Goal: Complete application form

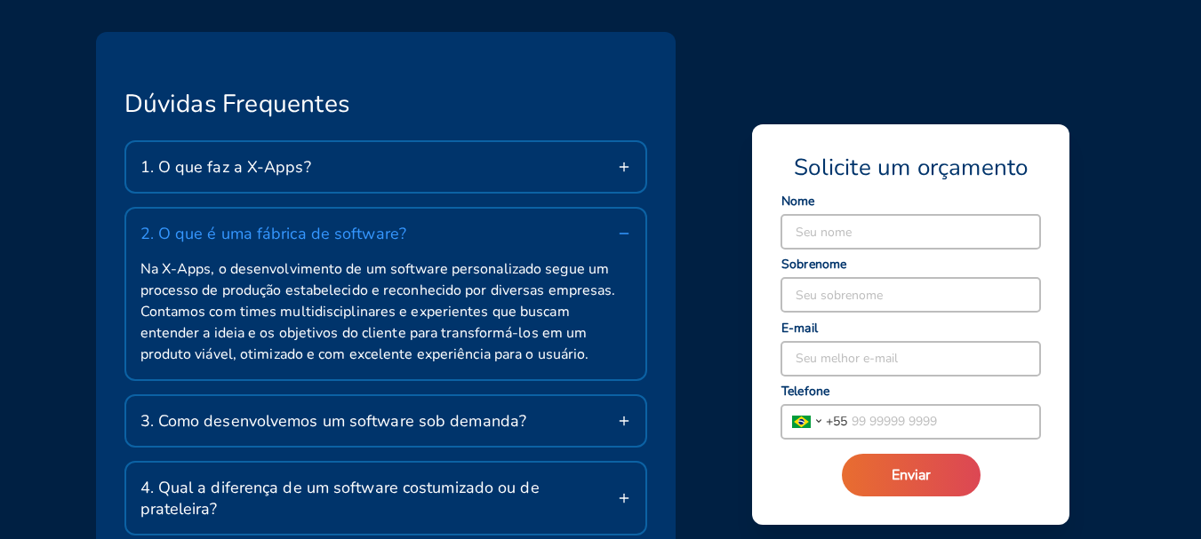
scroll to position [3022, 0]
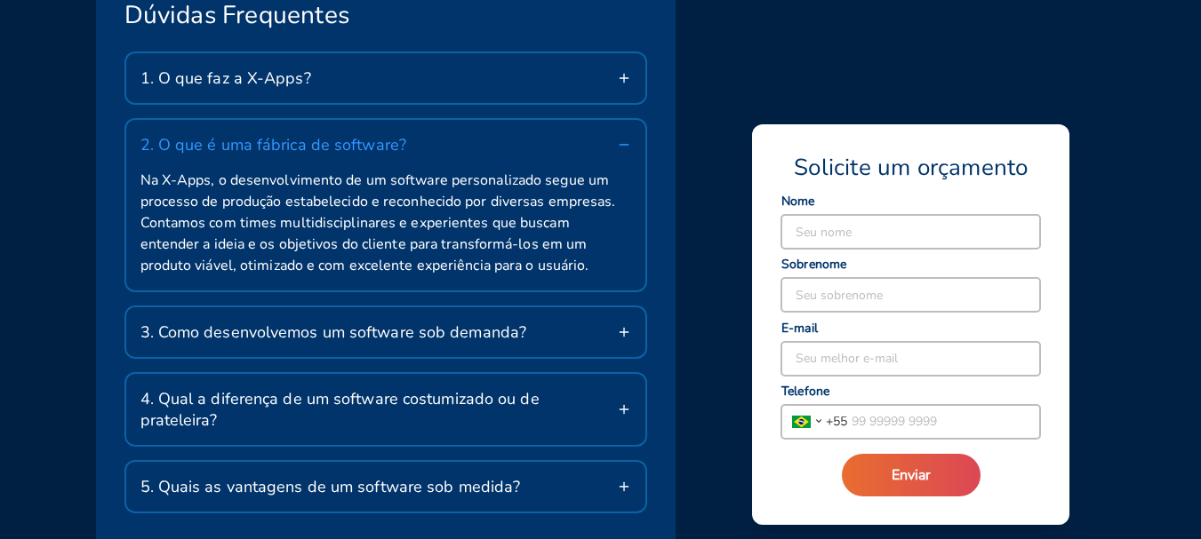
click at [611, 333] on div "3. Como desenvolvemos um software sob demanda?" at bounding box center [386, 332] width 520 height 50
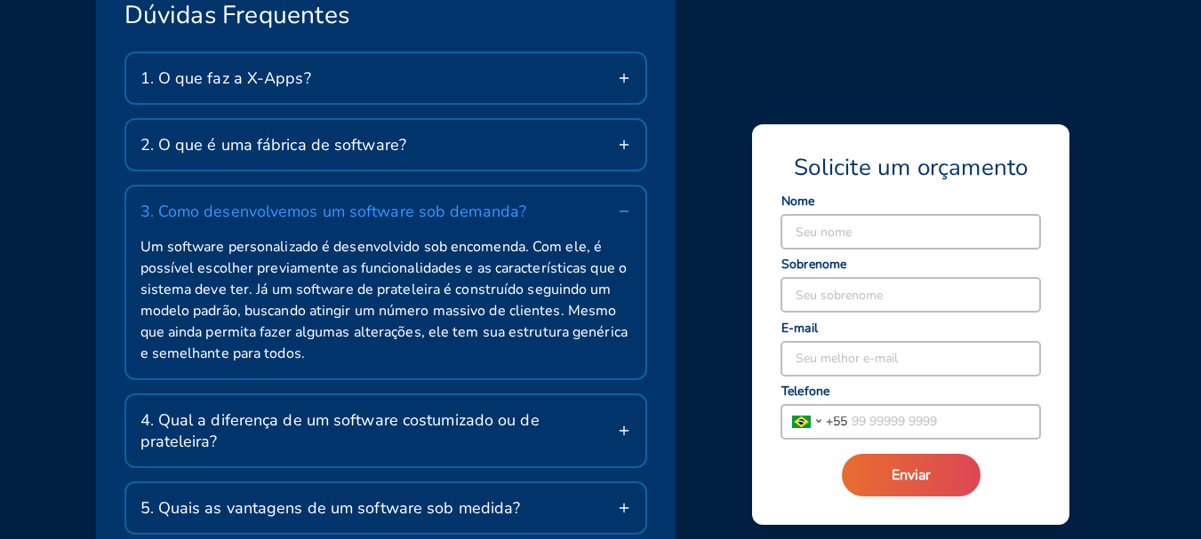
click at [524, 421] on span "4. Qual a diferença de um software costumizado ou de prateleira?" at bounding box center [378, 431] width 477 height 43
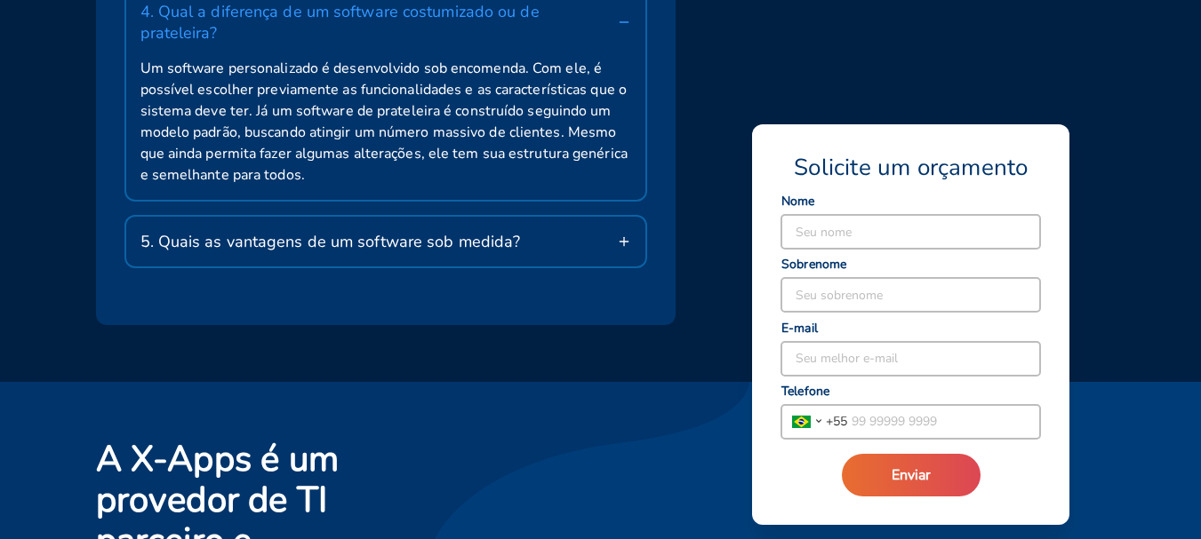
scroll to position [3377, 0]
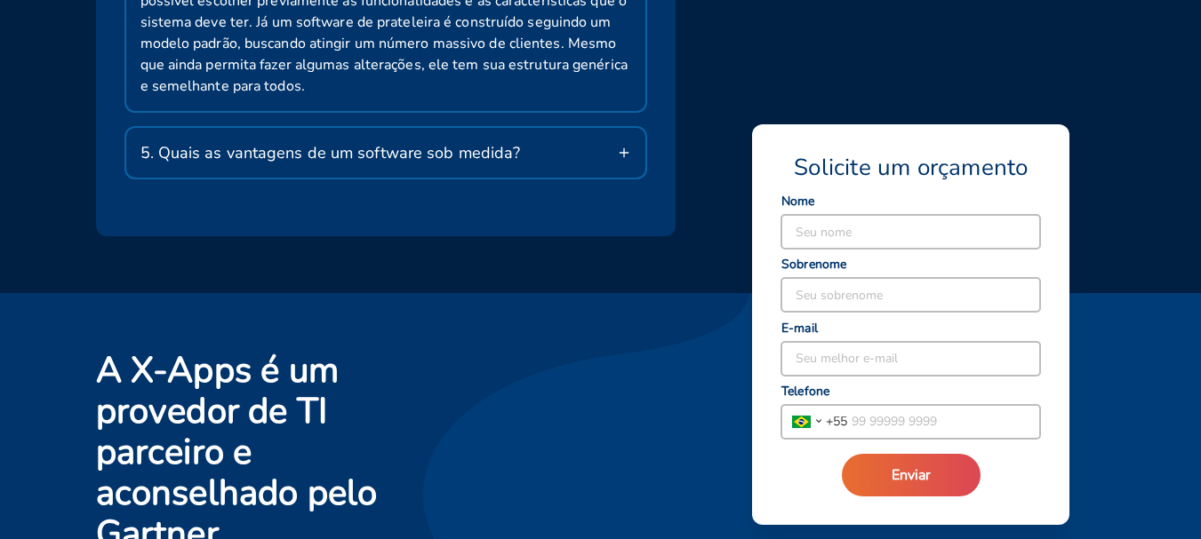
click at [531, 146] on div "5. Quais as vantagens de um software sob medida?" at bounding box center [386, 153] width 520 height 50
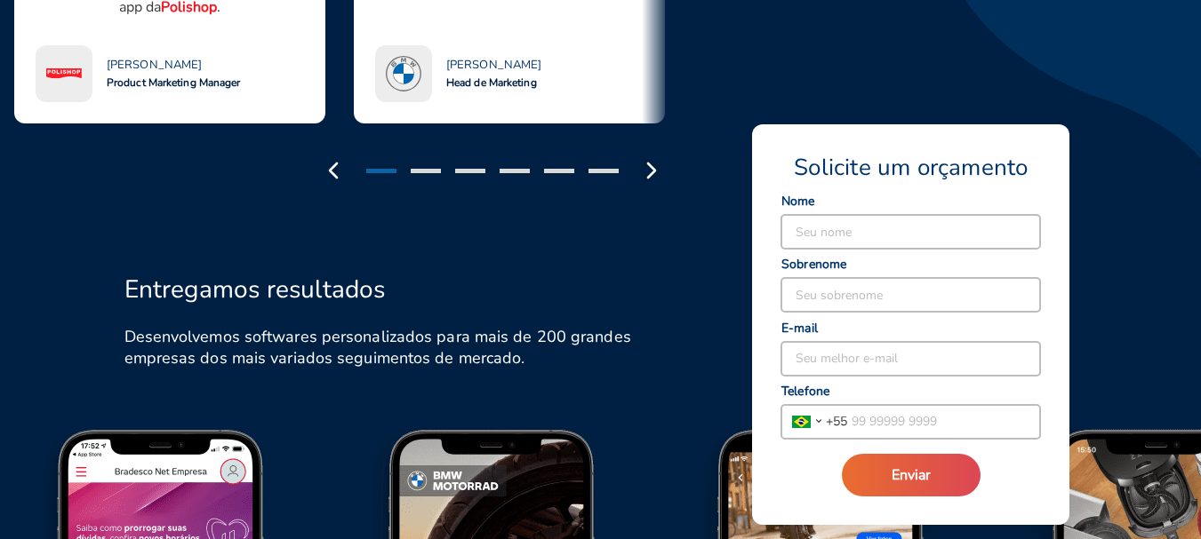
scroll to position [1489, 0]
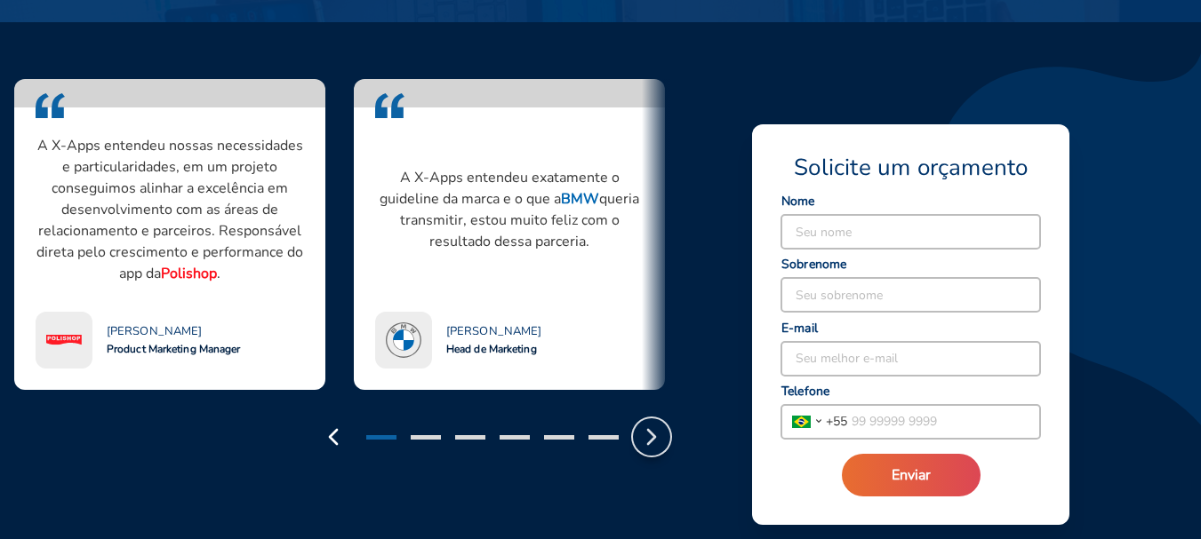
click at [648, 430] on polyline "button" at bounding box center [651, 437] width 7 height 14
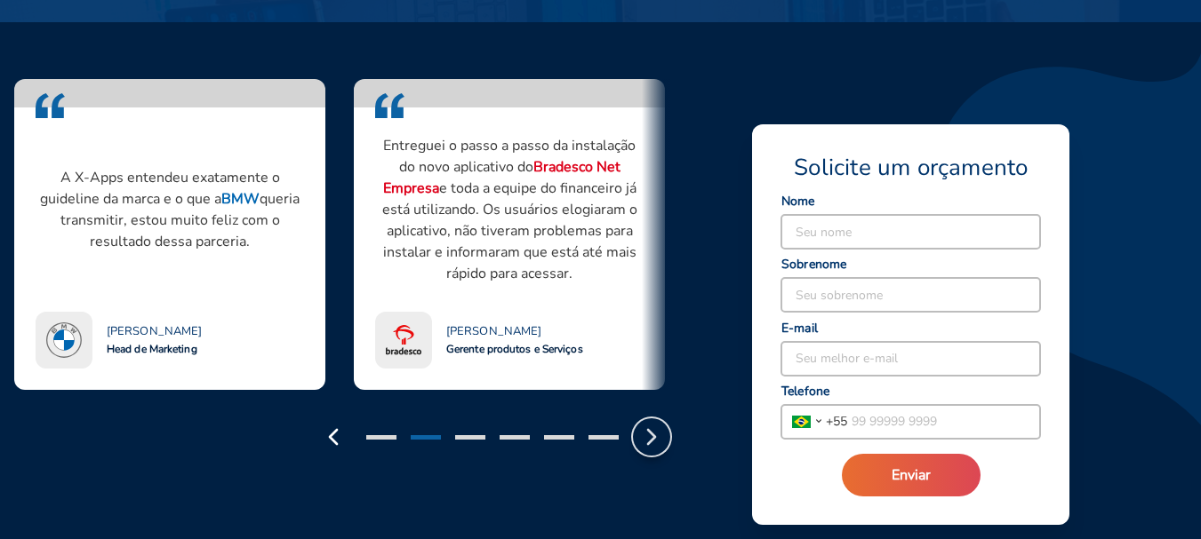
click at [648, 430] on polyline "button" at bounding box center [651, 437] width 7 height 14
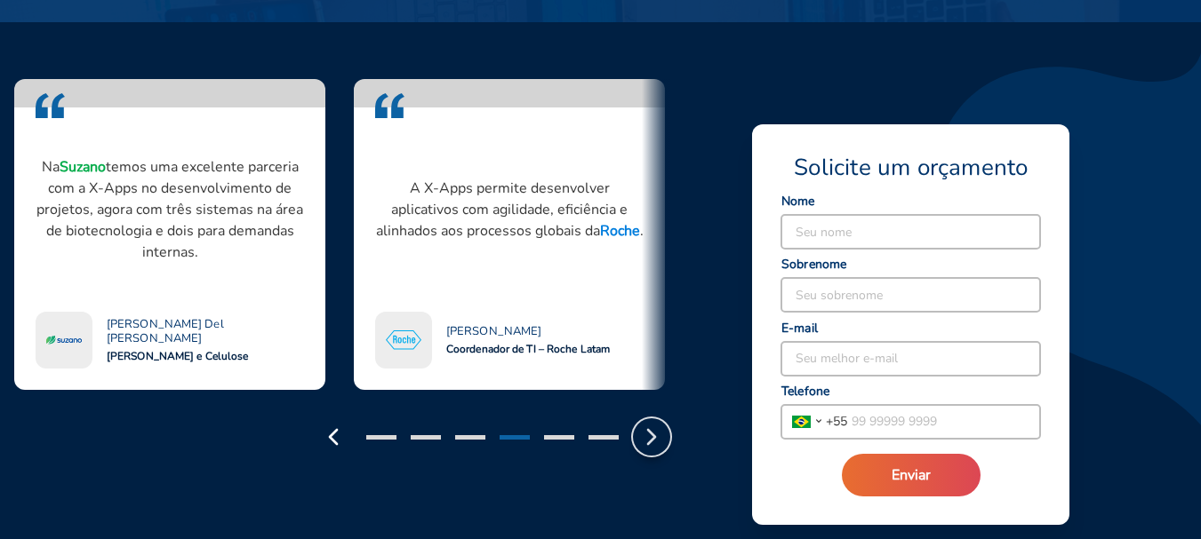
click at [648, 430] on polyline "button" at bounding box center [651, 437] width 7 height 14
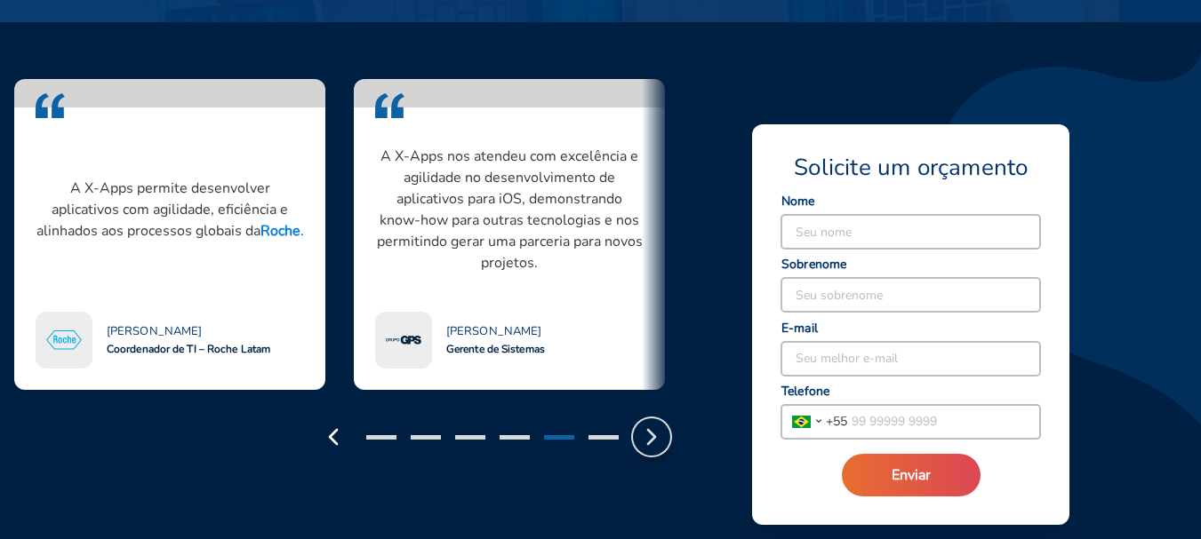
click at [648, 430] on polyline "button" at bounding box center [651, 437] width 7 height 14
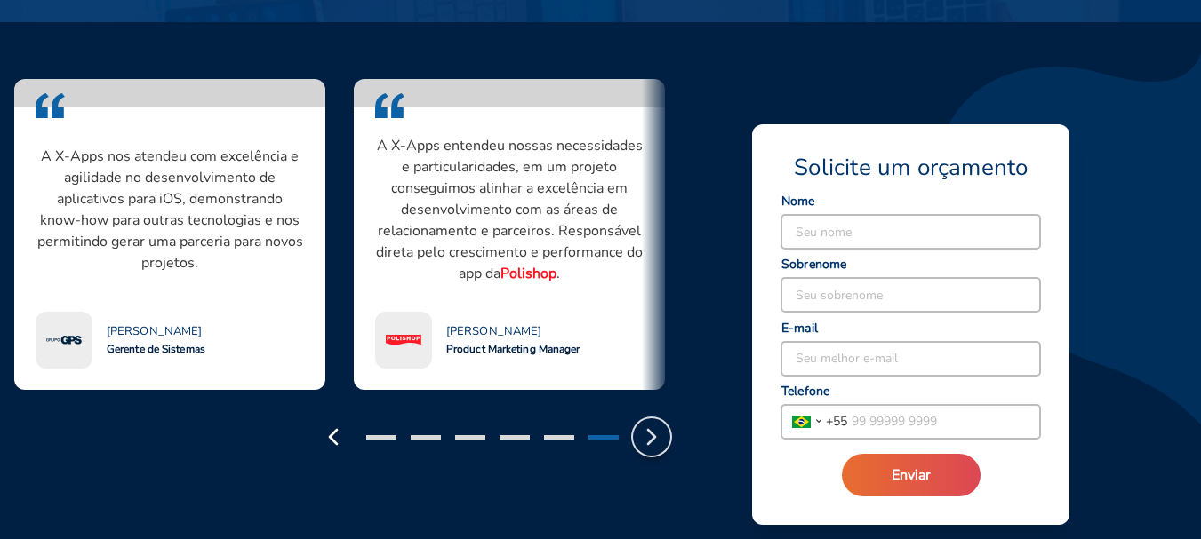
click at [648, 430] on polyline "button" at bounding box center [651, 437] width 7 height 14
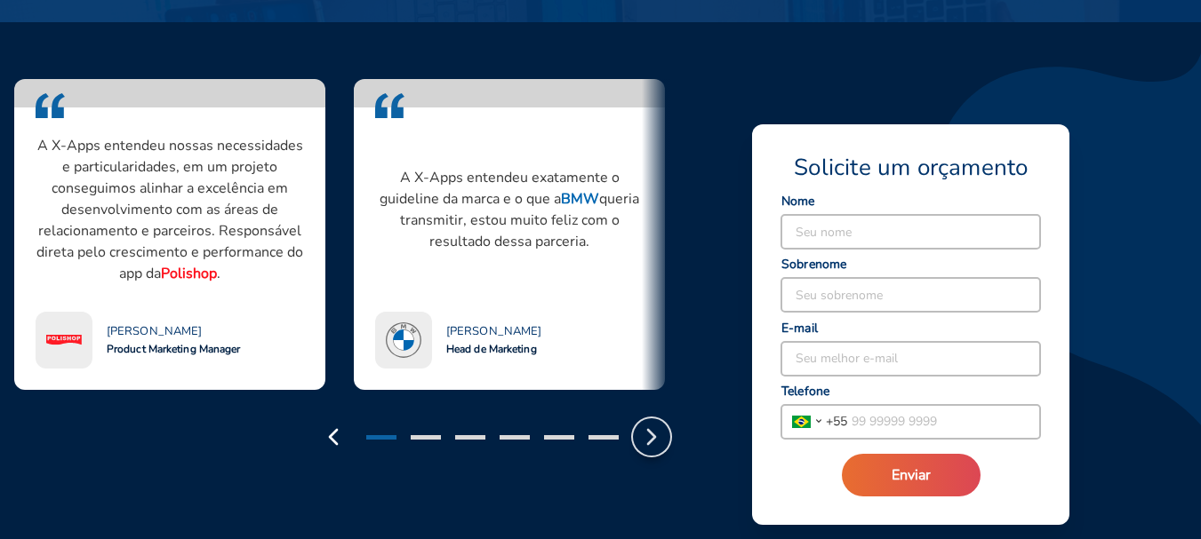
click at [648, 430] on polyline "button" at bounding box center [651, 437] width 7 height 14
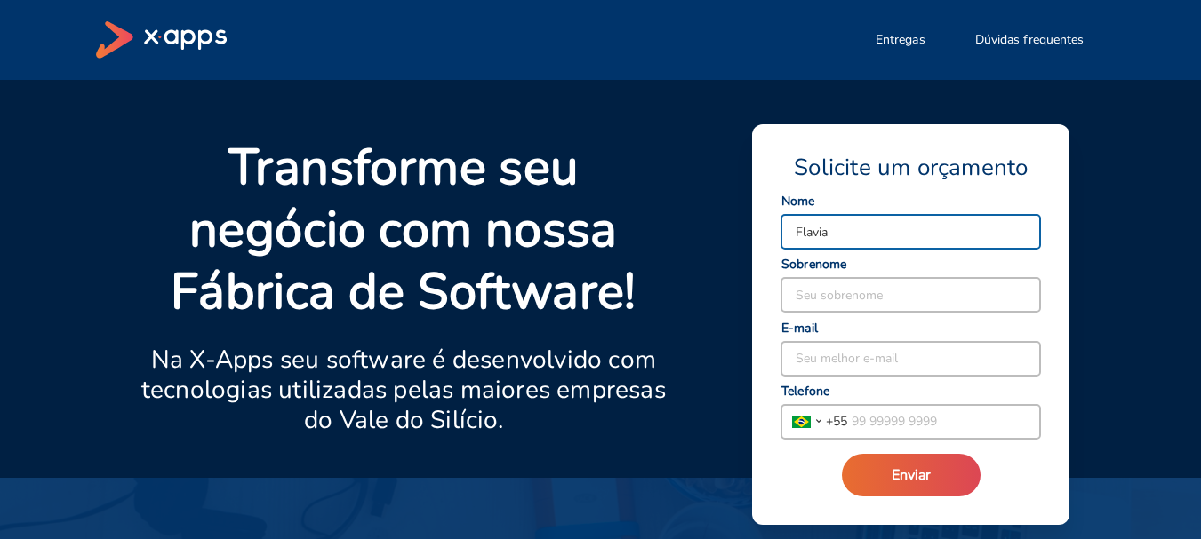
type input "Flavia"
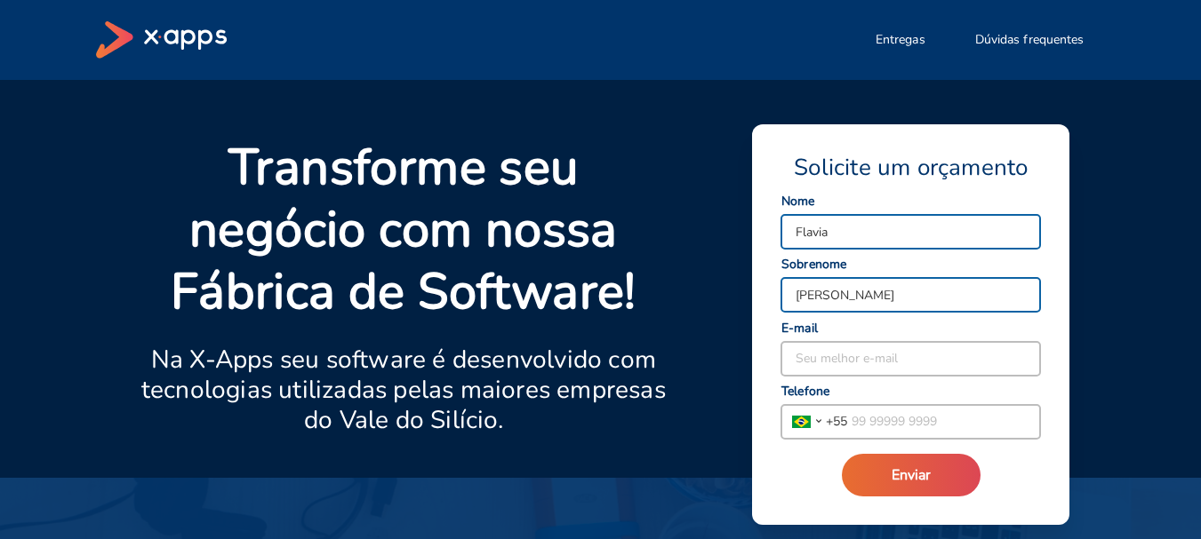
type input "[PERSON_NAME]"
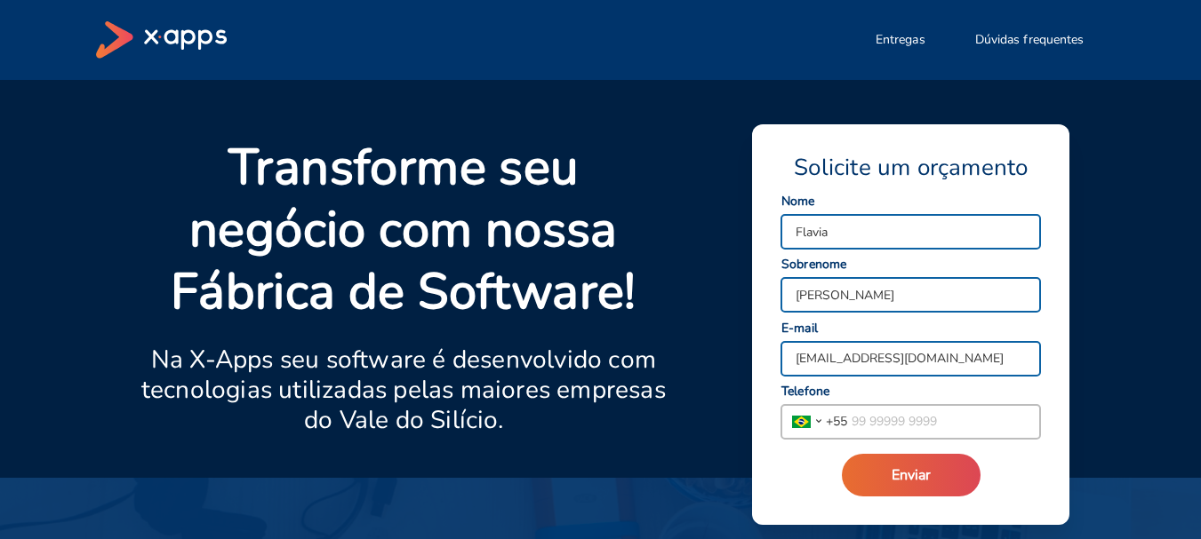
type input "[EMAIL_ADDRESS][DOMAIN_NAME]"
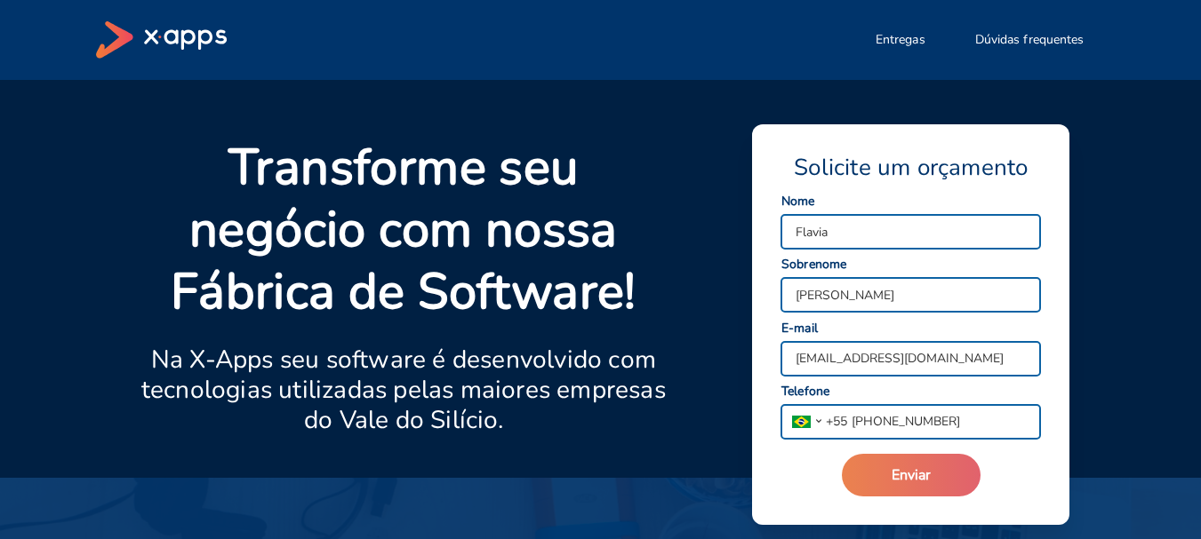
type input "[PHONE_NUMBER]"
click at [948, 470] on button "Enviar" at bounding box center [911, 475] width 139 height 43
